Goal: Task Accomplishment & Management: Manage account settings

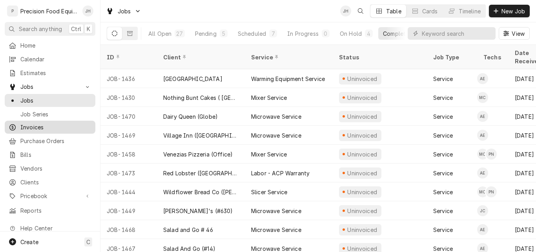
click at [33, 123] on span "Invoices" at bounding box center [55, 127] width 71 height 8
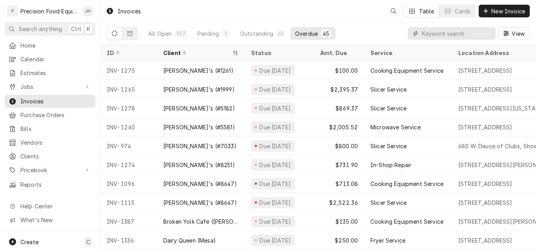
click at [434, 35] on input "Dynamic Content Wrapper" at bounding box center [457, 33] width 70 height 13
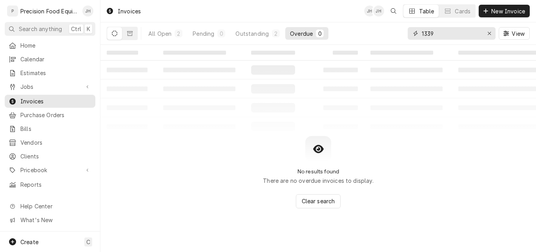
drag, startPoint x: 445, startPoint y: 35, endPoint x: 392, endPoint y: 31, distance: 52.8
click at [392, 31] on div "All Open 2 Pending 0 Outstanding 2 Overdue 0 1339 View" at bounding box center [318, 33] width 423 height 22
type input "1368"
click at [152, 32] on div "All Open" at bounding box center [159, 33] width 23 height 8
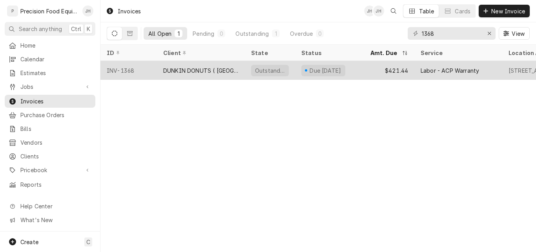
click at [201, 69] on div "DUNKIN DONUTS ( [GEOGRAPHIC_DATA])" at bounding box center [200, 70] width 75 height 8
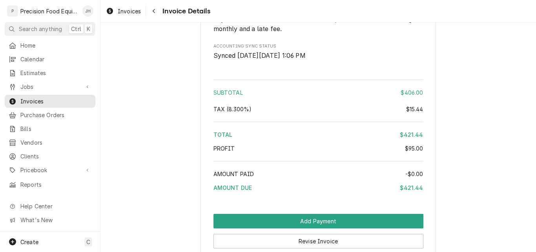
scroll to position [1073, 0]
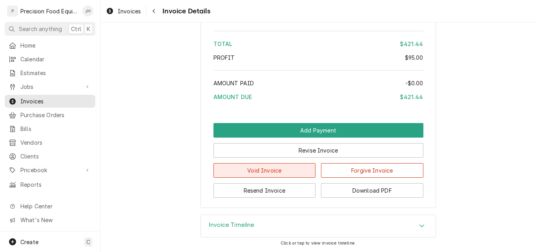
click at [254, 171] on button "Void Invoice" at bounding box center [265, 170] width 102 height 15
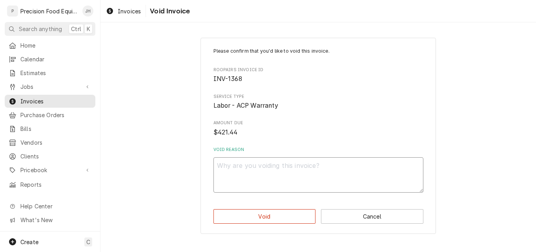
click at [253, 176] on textarea "Void Reason" at bounding box center [319, 174] width 210 height 35
type textarea "x"
type textarea "A"
type textarea "x"
type textarea "AC"
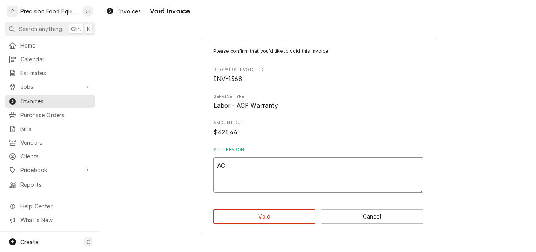
type textarea "x"
type textarea "ACP"
click at [265, 217] on button "Void" at bounding box center [265, 216] width 102 height 15
type textarea "x"
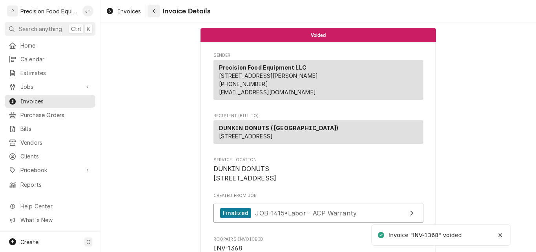
click at [159, 11] on button "Navigate back" at bounding box center [154, 11] width 13 height 13
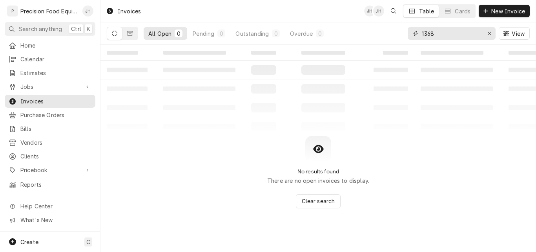
click at [439, 31] on input "1368" at bounding box center [451, 33] width 59 height 13
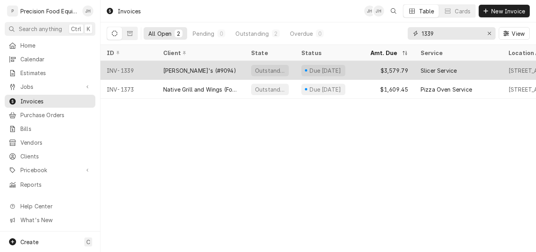
type input "1339"
click at [212, 71] on div "[PERSON_NAME]'s (#9094)" at bounding box center [201, 70] width 88 height 19
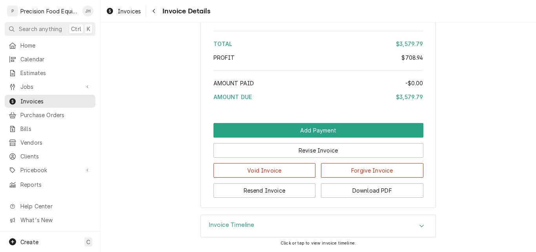
scroll to position [1549, 0]
click at [267, 168] on button "Void Invoice" at bounding box center [265, 170] width 102 height 15
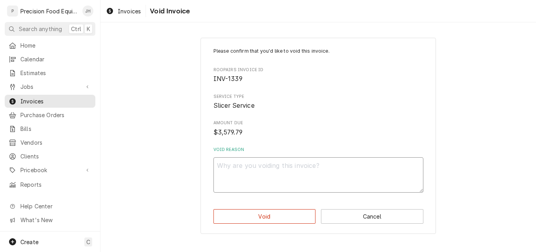
click at [264, 172] on textarea "Void Reason" at bounding box center [319, 174] width 210 height 35
type textarea "x"
type textarea "G"
type textarea "x"
type textarea "Gl"
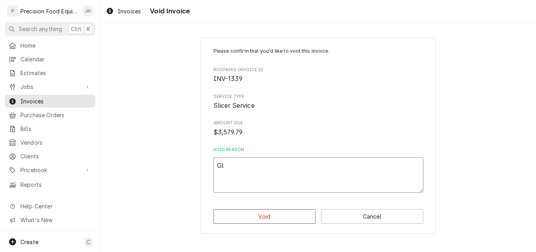
type textarea "x"
type textarea "Glo"
type textarea "x"
type textarea "Glob"
type textarea "x"
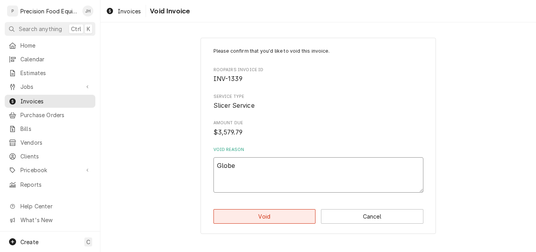
type textarea "Globe"
click at [258, 217] on button "Void" at bounding box center [265, 216] width 102 height 15
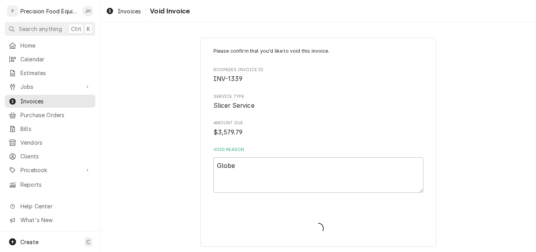
type textarea "x"
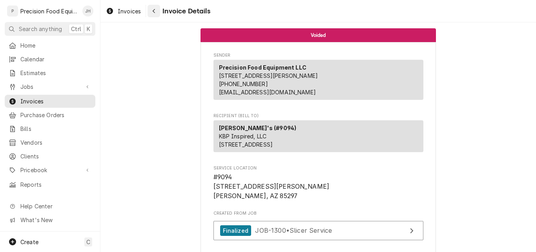
click at [156, 11] on div "Navigate back" at bounding box center [154, 11] width 8 height 8
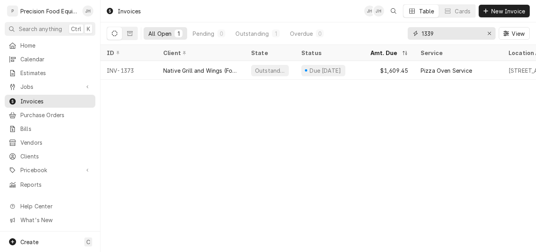
click at [447, 30] on input "1339" at bounding box center [451, 33] width 59 height 13
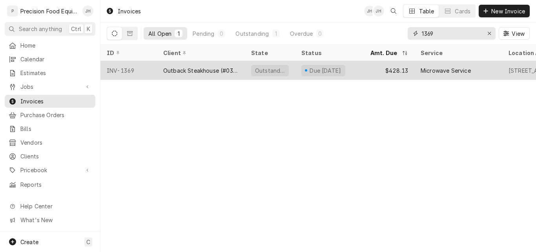
type input "1369"
click at [150, 70] on div "INV-1369" at bounding box center [129, 70] width 57 height 19
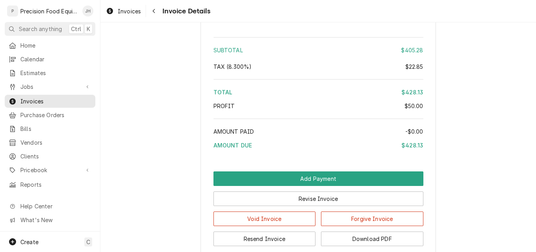
scroll to position [1173, 0]
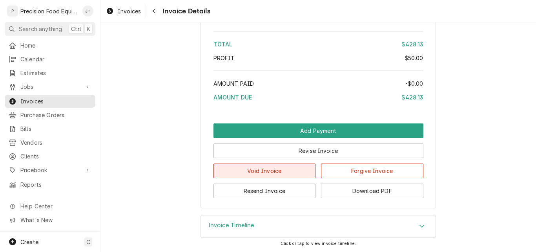
click at [256, 170] on button "Void Invoice" at bounding box center [265, 170] width 102 height 15
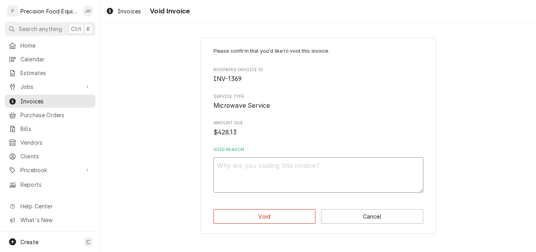
click at [231, 168] on textarea "Void Reason" at bounding box center [319, 174] width 210 height 35
type textarea "x"
type textarea "A"
type textarea "x"
type textarea "AC"
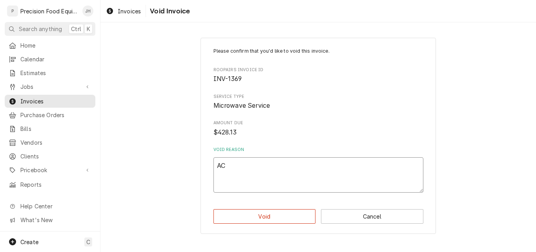
type textarea "x"
type textarea "ACP"
click at [250, 218] on button "Void" at bounding box center [265, 216] width 102 height 15
type textarea "x"
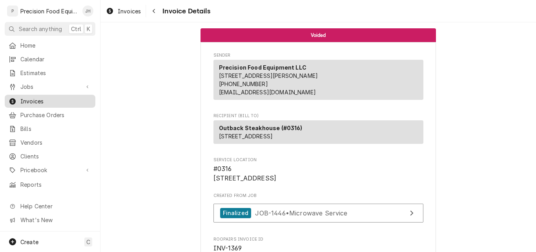
click at [33, 97] on span "Invoices" at bounding box center [55, 101] width 71 height 8
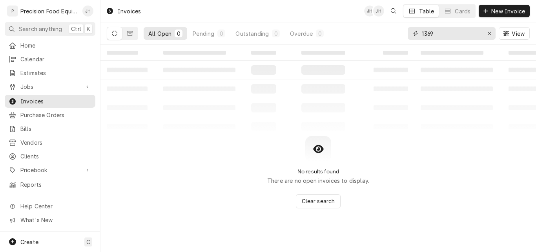
drag, startPoint x: 440, startPoint y: 36, endPoint x: 429, endPoint y: 37, distance: 11.4
click at [429, 37] on input "1369" at bounding box center [451, 33] width 59 height 13
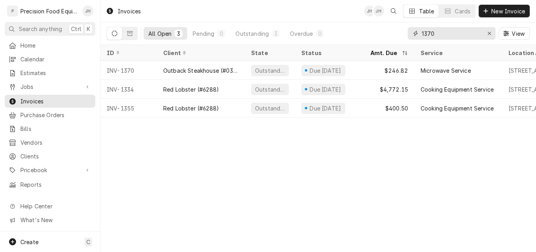
type input "1370"
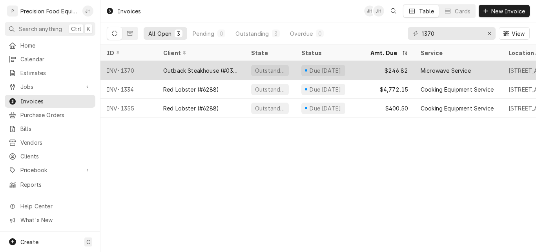
click at [156, 64] on div "INV-1370" at bounding box center [129, 70] width 57 height 19
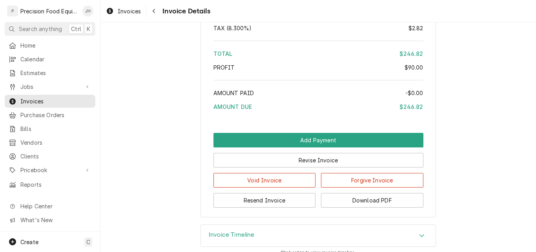
scroll to position [1073, 0]
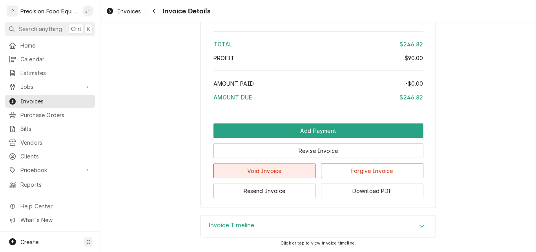
click at [279, 172] on button "Void Invoice" at bounding box center [265, 170] width 102 height 15
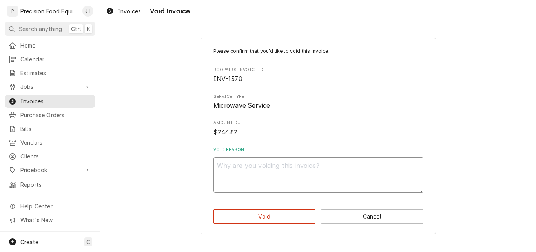
click at [250, 168] on textarea "Void Reason" at bounding box center [319, 174] width 210 height 35
type textarea "x"
type textarea "A"
type textarea "x"
type textarea "AC"
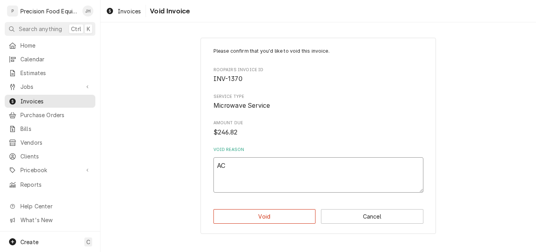
type textarea "x"
type textarea "ACP"
click at [269, 217] on button "Void" at bounding box center [265, 216] width 102 height 15
type textarea "x"
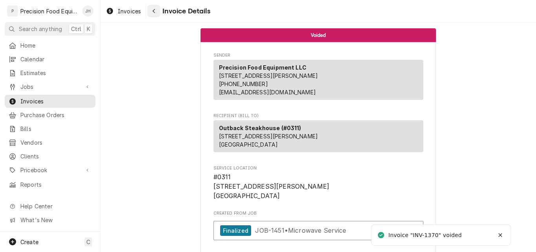
click at [155, 9] on icon "Navigate back" at bounding box center [154, 11] width 2 height 4
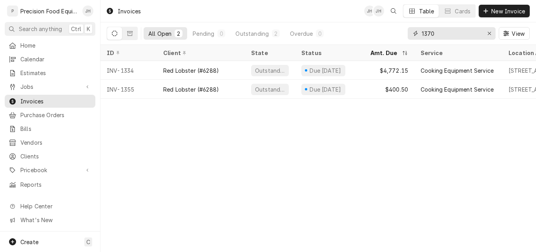
click at [447, 34] on input "1370" at bounding box center [451, 33] width 59 height 13
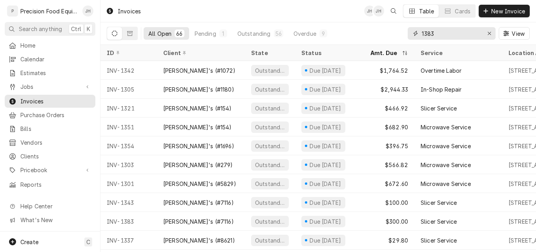
type input "1383"
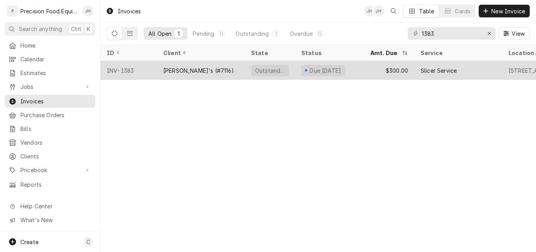
click at [209, 66] on div "[PERSON_NAME]'s (#7116)" at bounding box center [201, 70] width 88 height 19
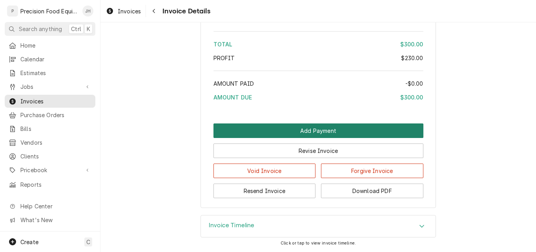
scroll to position [803, 0]
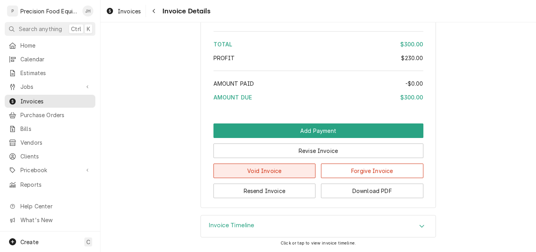
click at [271, 170] on button "Void Invoice" at bounding box center [265, 170] width 102 height 15
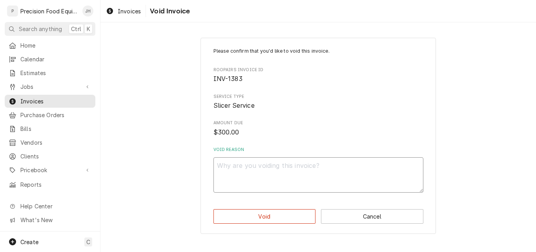
click at [271, 170] on textarea "Void Reason" at bounding box center [319, 174] width 210 height 35
type textarea "x"
type textarea "A"
type textarea "x"
type textarea "AC"
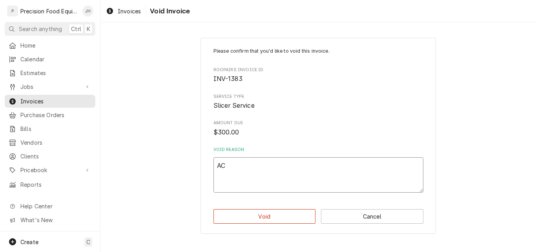
type textarea "x"
type textarea "ACP"
click at [278, 215] on button "Void" at bounding box center [265, 216] width 102 height 15
type textarea "x"
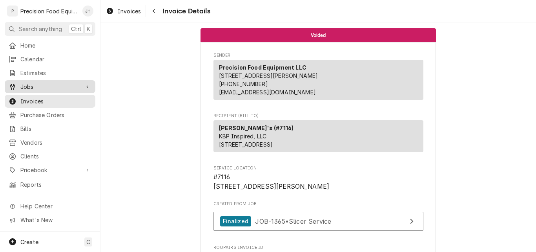
click at [42, 83] on span "Jobs" at bounding box center [49, 86] width 59 height 8
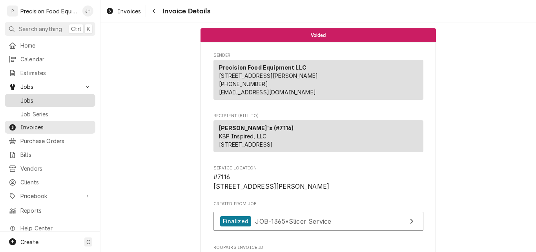
click at [35, 99] on span "Jobs" at bounding box center [55, 100] width 71 height 8
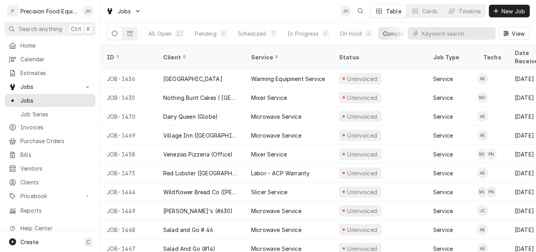
click at [257, 7] on div "Jobs JH Table Cards Timeline New Job" at bounding box center [319, 11] width 436 height 22
